Goal: Information Seeking & Learning: Understand process/instructions

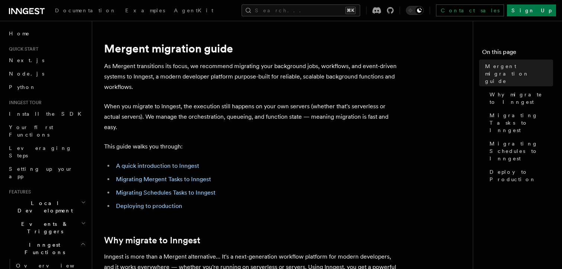
click at [31, 14] on icon at bounding box center [31, 11] width 4 height 6
click at [213, 74] on p "As Mergent transitions its focus, we recommend migrating your background jobs, …" at bounding box center [252, 76] width 297 height 31
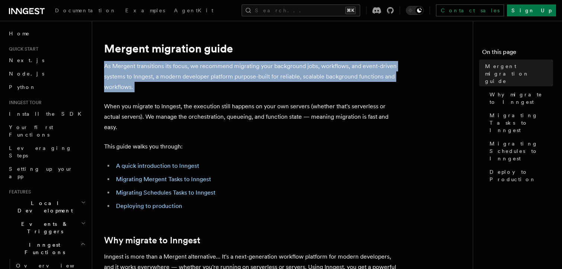
click at [186, 107] on p "When you migrate to Inngest, the execution still happens on your own servers (w…" at bounding box center [252, 116] width 297 height 31
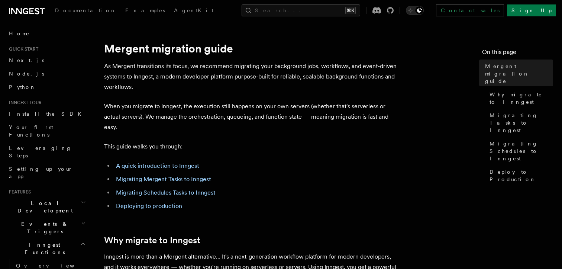
click at [186, 107] on p "When you migrate to Inngest, the execution still happens on your own servers (w…" at bounding box center [252, 116] width 297 height 31
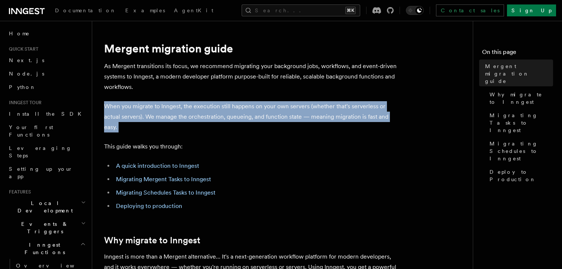
click at [186, 107] on p "When you migrate to Inngest, the execution still happens on your own servers (w…" at bounding box center [252, 116] width 297 height 31
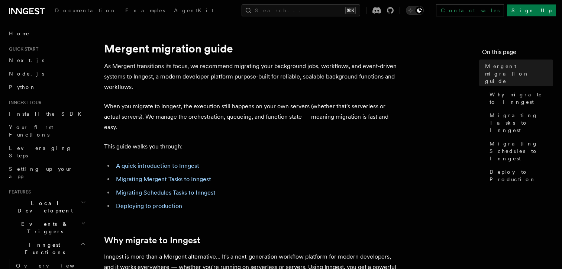
click at [186, 107] on p "When you migrate to Inngest, the execution still happens on your own servers (w…" at bounding box center [252, 116] width 297 height 31
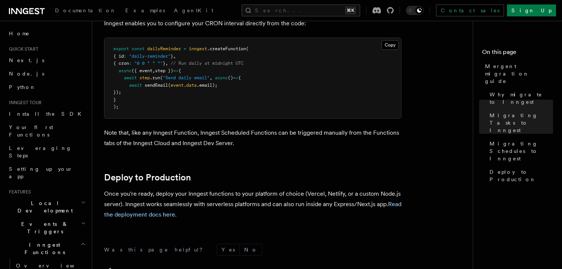
scroll to position [2209, 0]
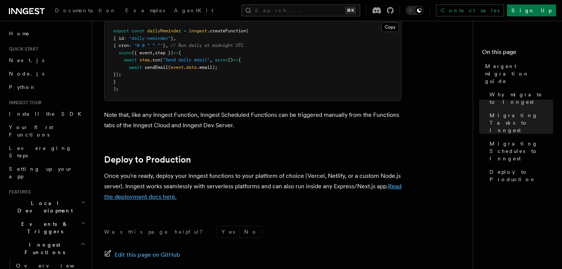
click at [146, 182] on link "Read the deployment docs here." at bounding box center [252, 190] width 297 height 17
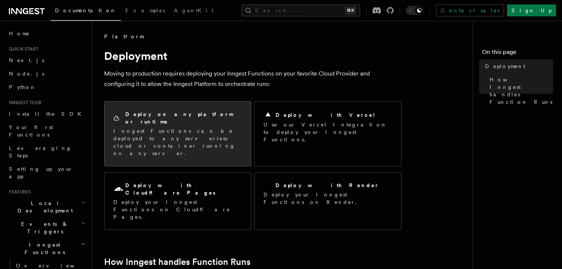
click at [118, 119] on div "Deploy on any platform or runtime Inngest Functions can be deployed to any serv…" at bounding box center [177, 133] width 129 height 46
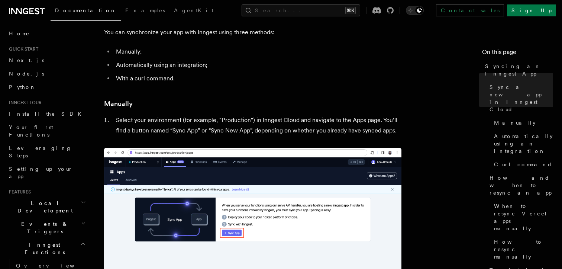
scroll to position [105, 0]
